Goal: Check status: Check status

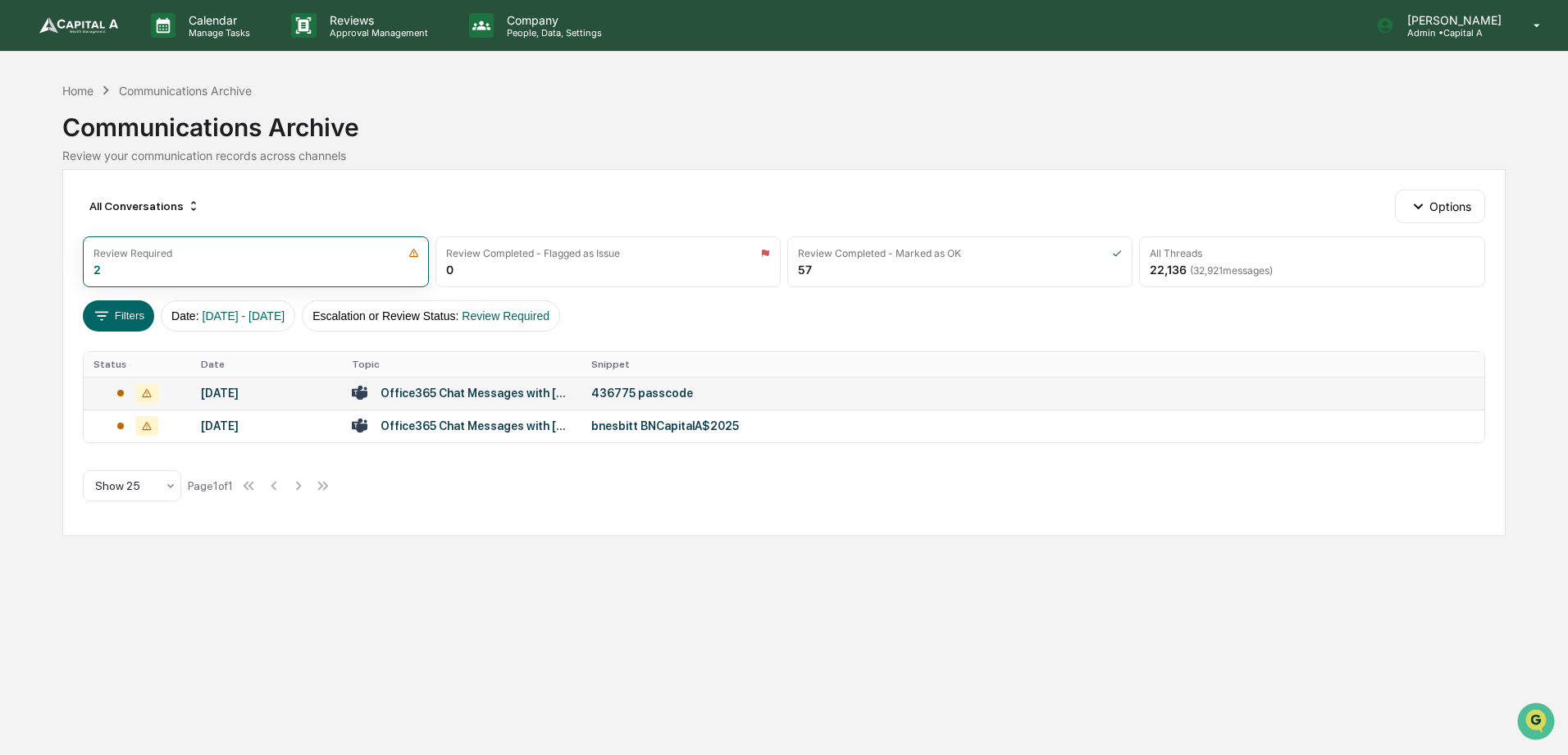
click at [502, 390] on div "Office365 Chat Messages with [PERSON_NAME], [PERSON_NAME], [PERSON_NAME] on [DA…" at bounding box center [476, 392] width 191 height 13
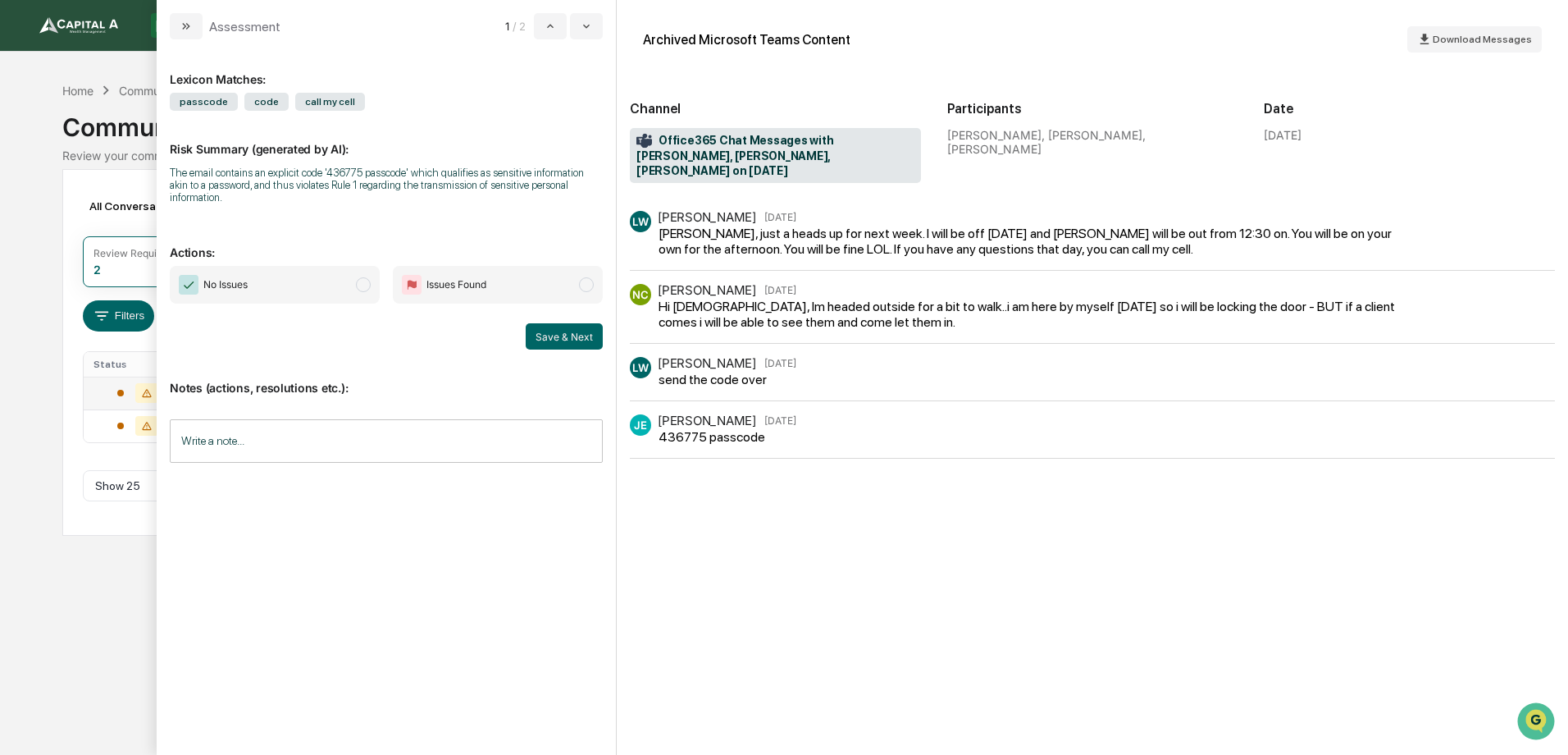
click at [363, 277] on span "modal" at bounding box center [363, 284] width 15 height 15
click at [553, 327] on button "Save & Next" at bounding box center [563, 336] width 77 height 26
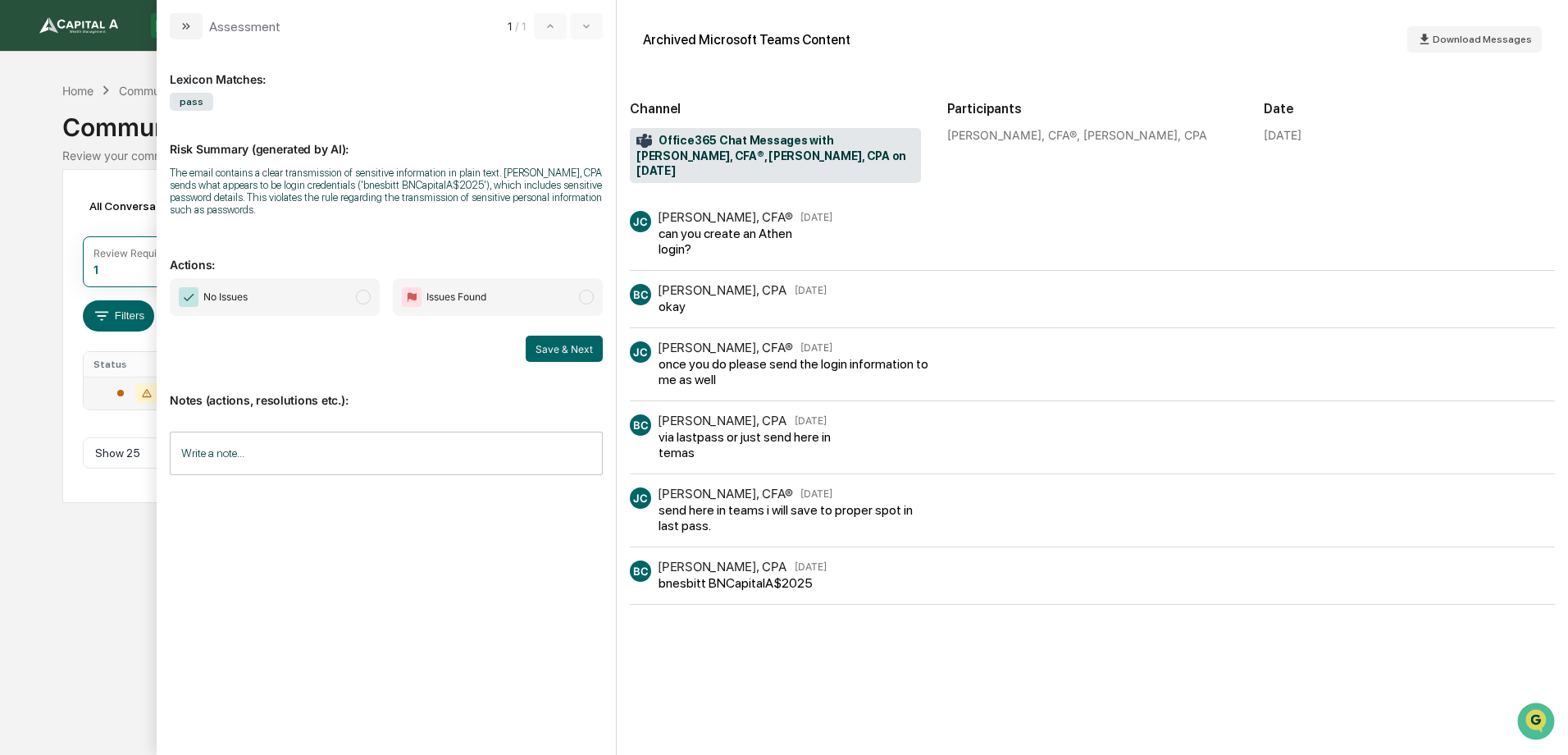
click at [354, 297] on span "No Issues" at bounding box center [274, 297] width 210 height 38
click at [566, 346] on button "Save & Next" at bounding box center [563, 348] width 77 height 26
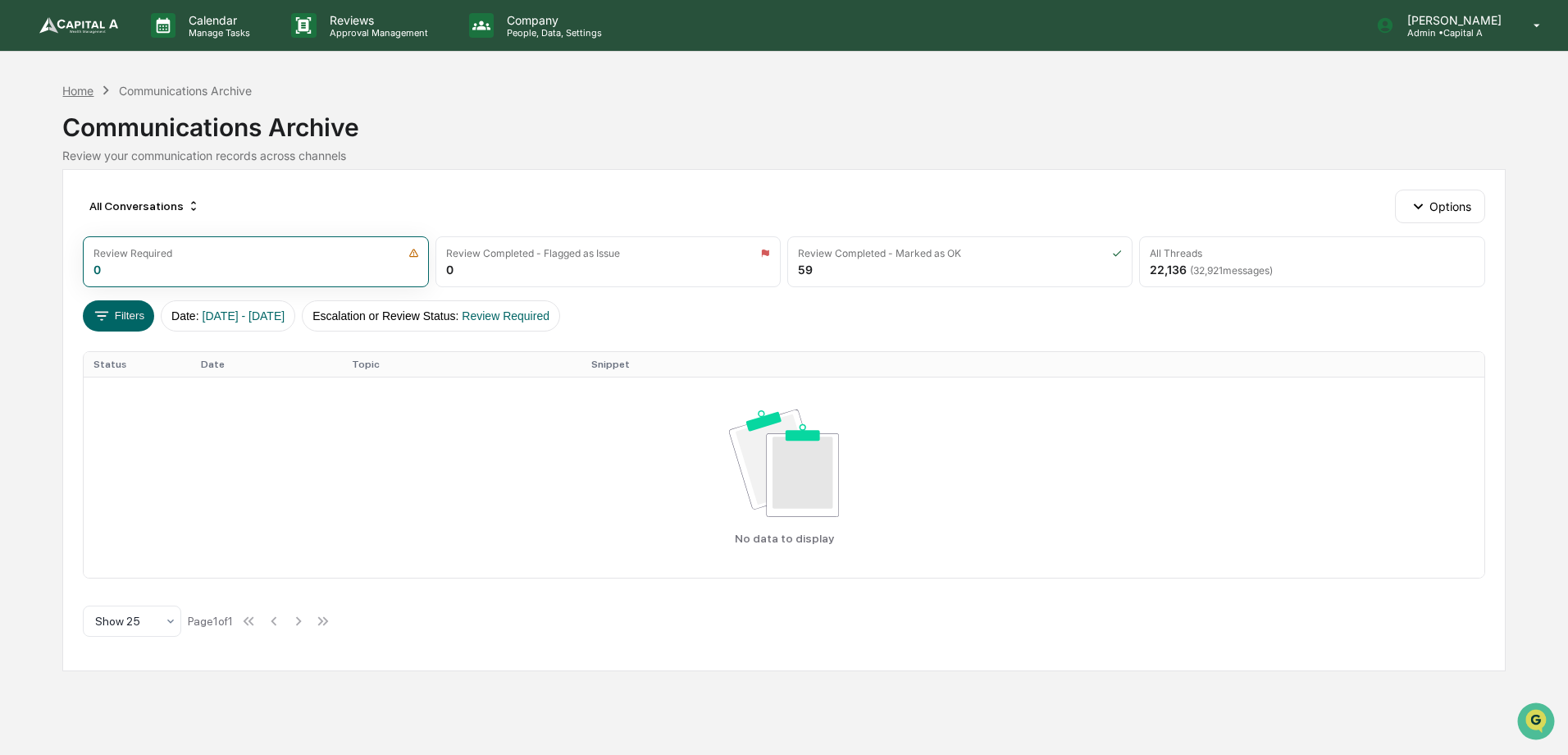
click at [86, 96] on div "Home" at bounding box center [78, 91] width 31 height 14
